Goal: Navigation & Orientation: Find specific page/section

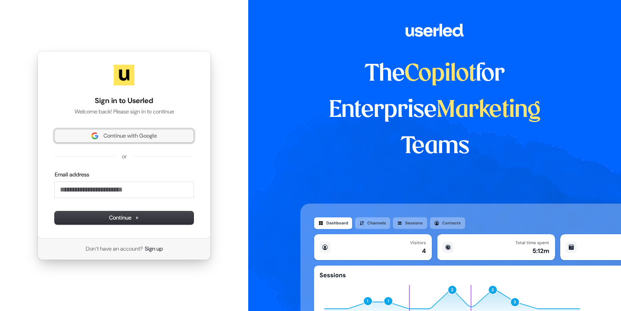
click at [103, 136] on span "Continue with Google" at bounding box center [129, 136] width 53 height 8
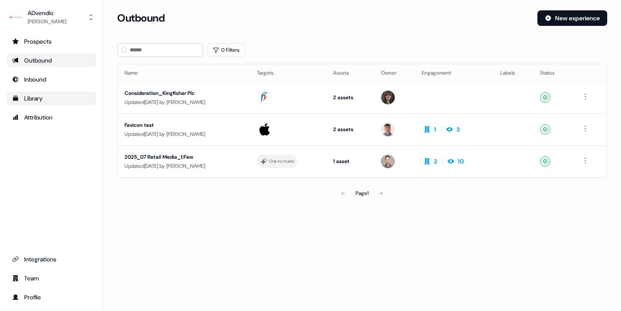
click at [38, 98] on div "Library" at bounding box center [51, 98] width 79 height 9
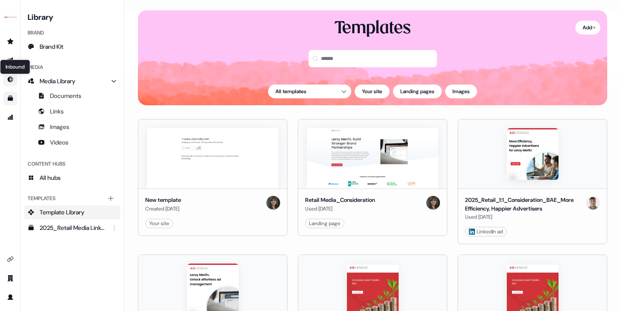
click at [9, 79] on icon "Go to Inbound" at bounding box center [11, 80] width 6 height 6
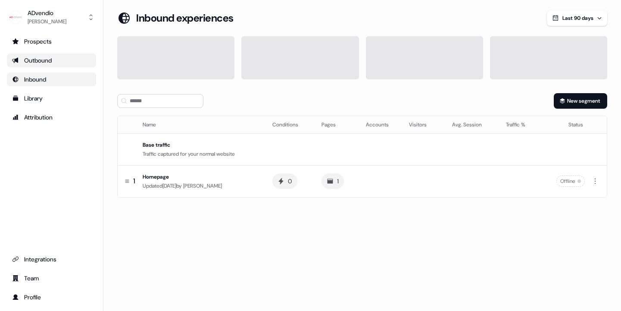
click at [31, 59] on div "Outbound" at bounding box center [51, 60] width 79 height 9
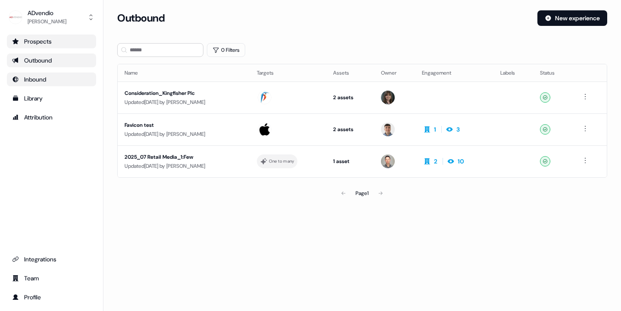
click at [41, 41] on div "Prospects" at bounding box center [51, 41] width 79 height 9
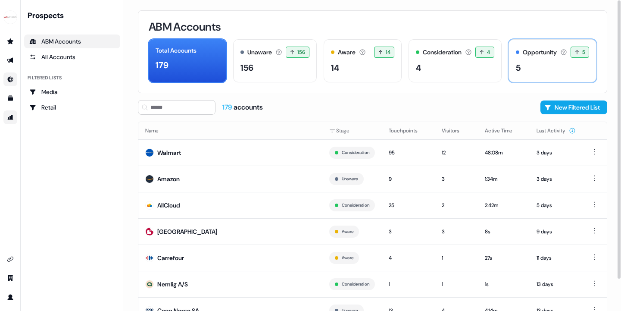
click at [530, 59] on div "Opportunity Accounts that have an opportunity which hasn't closed yet. 5 5 acco…" at bounding box center [552, 60] width 88 height 43
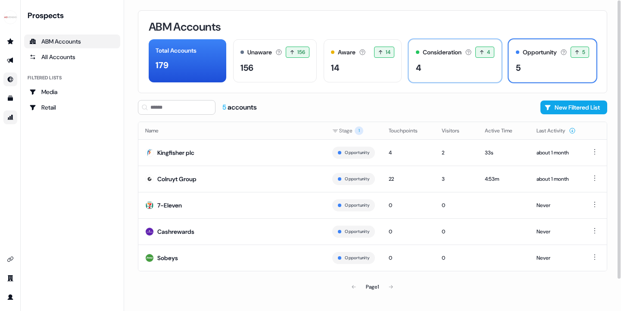
click at [440, 62] on div "4" at bounding box center [455, 67] width 78 height 13
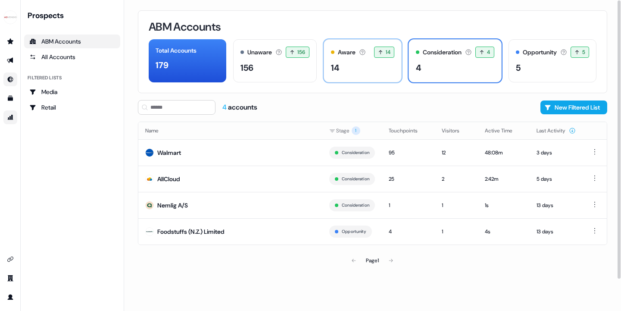
click at [363, 70] on div "14" at bounding box center [363, 67] width 64 height 13
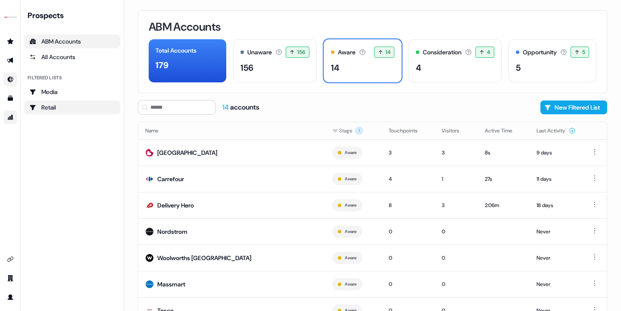
click at [50, 108] on div "Retail" at bounding box center [72, 107] width 86 height 9
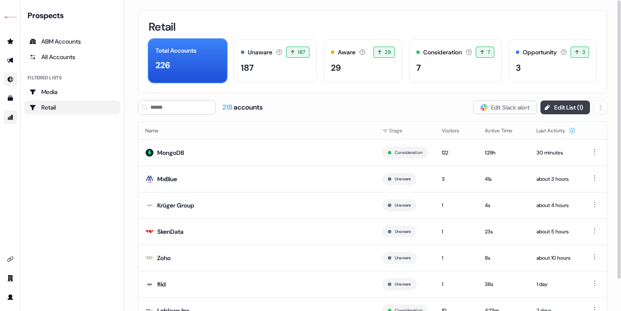
click at [555, 106] on button "Edit List ( 1 )" at bounding box center [565, 107] width 50 height 14
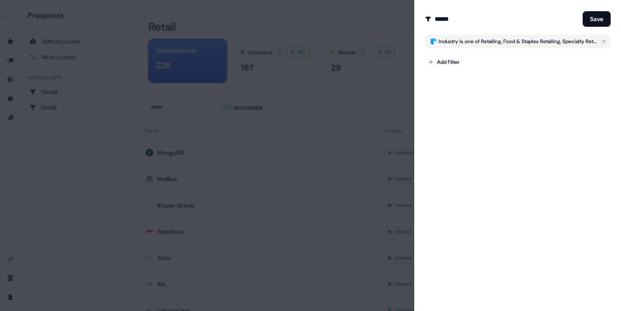
click at [384, 53] on div at bounding box center [310, 155] width 621 height 311
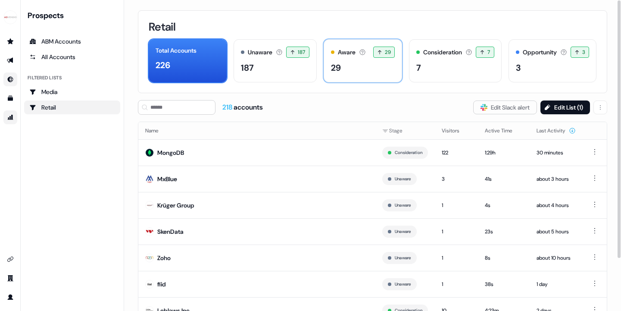
click at [357, 62] on div "29" at bounding box center [363, 67] width 64 height 13
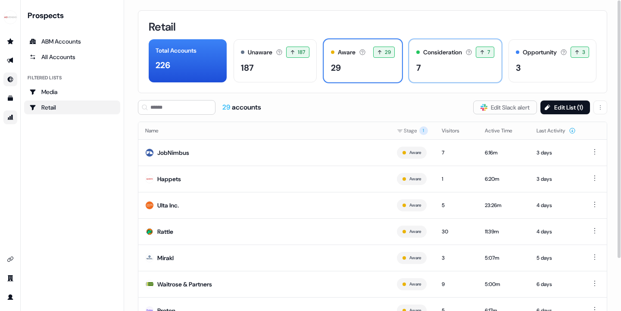
click at [432, 67] on div "7" at bounding box center [455, 67] width 78 height 13
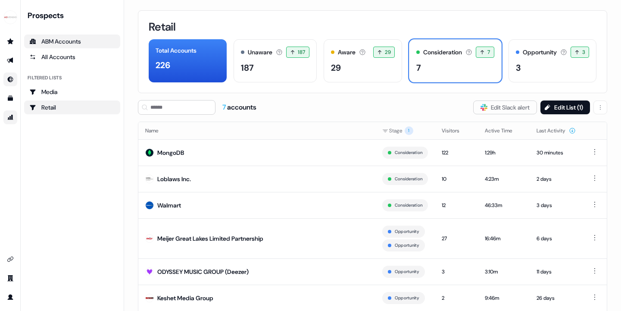
click at [56, 38] on div "ABM Accounts" at bounding box center [72, 41] width 86 height 9
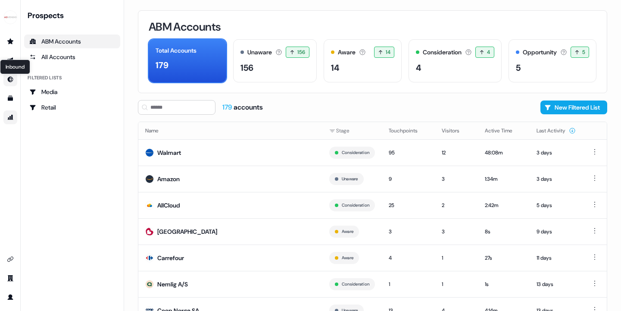
click at [8, 79] on icon "Go to Inbound" at bounding box center [11, 80] width 6 height 6
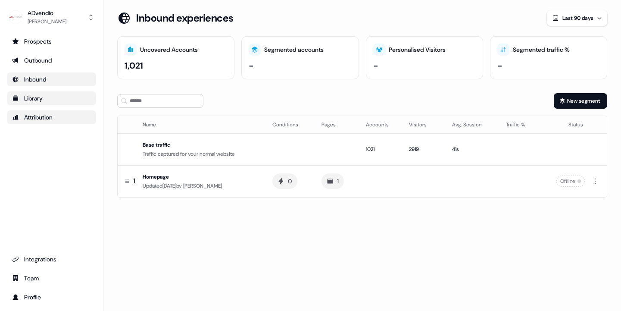
click at [9, 97] on link "Library" at bounding box center [51, 98] width 89 height 14
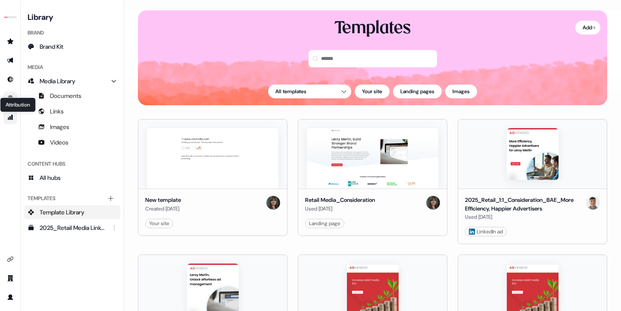
click at [11, 115] on icon "Go to attribution" at bounding box center [11, 117] width 6 height 5
